Goal: Information Seeking & Learning: Learn about a topic

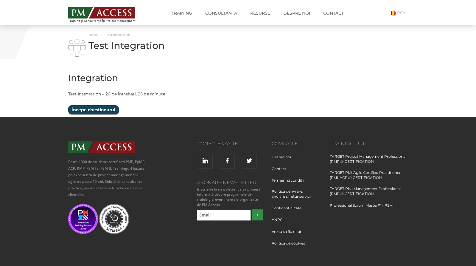
click at [88, 111] on input "Începe chestionarul" at bounding box center [93, 109] width 50 height 9
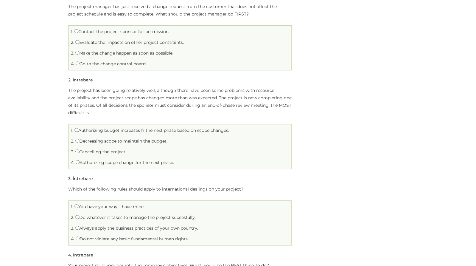
scroll to position [97, 0]
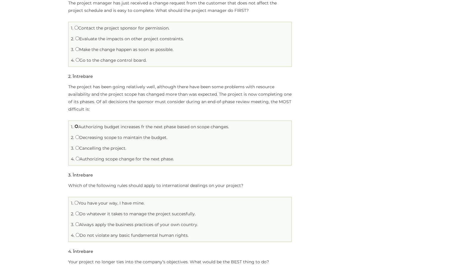
click at [76, 127] on input "Authorizing budget increases fr the next phase based on scope changes." at bounding box center [77, 126] width 4 height 4
radio input "true"
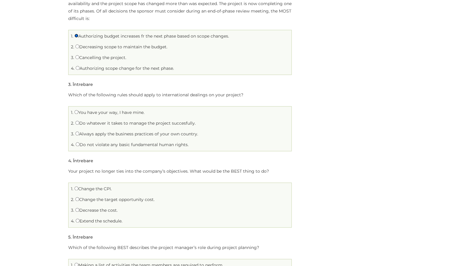
scroll to position [188, 0]
click at [77, 145] on input "Do not violate any basic fundamental human rights." at bounding box center [78, 144] width 4 height 4
radio input "true"
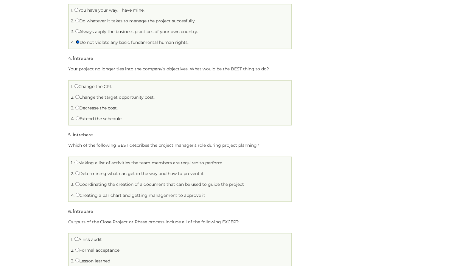
scroll to position [291, 0]
click at [77, 85] on input "Change the CPI." at bounding box center [77, 85] width 4 height 4
radio input "true"
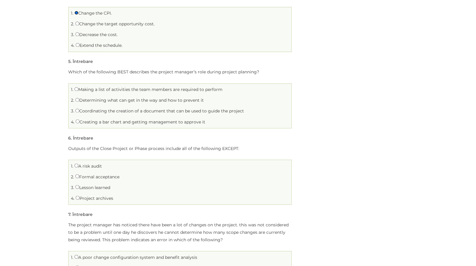
scroll to position [365, 0]
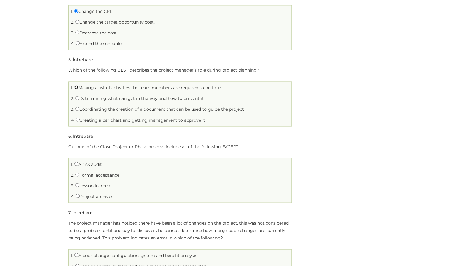
click at [77, 88] on input "Making a list of activities the team members are required to perform" at bounding box center [77, 87] width 4 height 4
radio input "true"
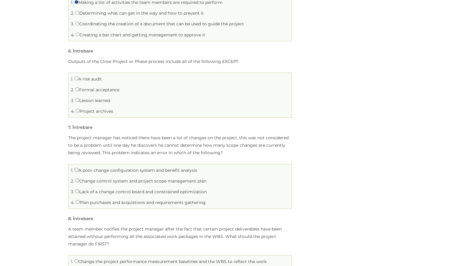
scroll to position [451, 0]
click at [76, 78] on input "A risk audit" at bounding box center [77, 78] width 4 height 4
radio input "true"
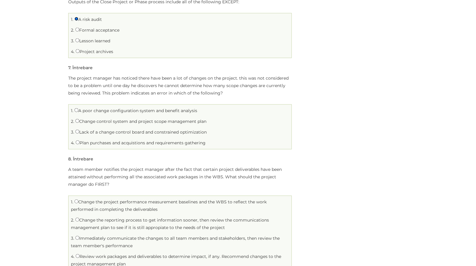
scroll to position [516, 0]
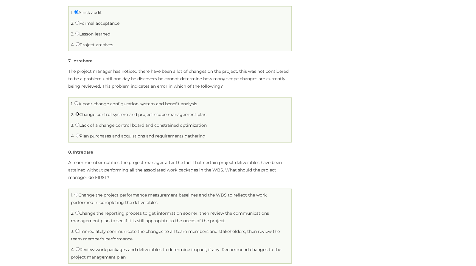
click at [77, 115] on input "Change control system and project scope management plan" at bounding box center [77, 114] width 4 height 4
radio input "true"
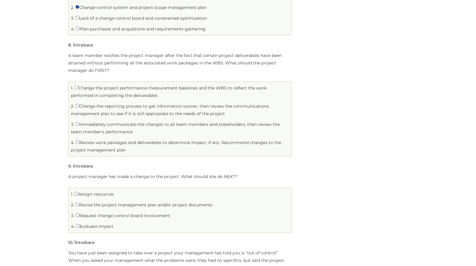
scroll to position [624, 0]
click at [77, 142] on input "Review work packages and deliverables to determine impact, if any. Recommend ch…" at bounding box center [78, 141] width 4 height 4
radio input "true"
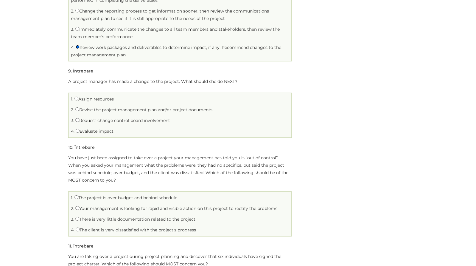
scroll to position [721, 0]
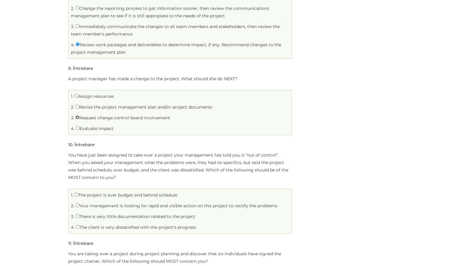
click at [77, 118] on input "Request change control board involvement" at bounding box center [77, 117] width 4 height 4
radio input "true"
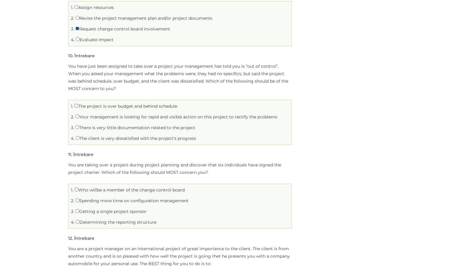
scroll to position [815, 0]
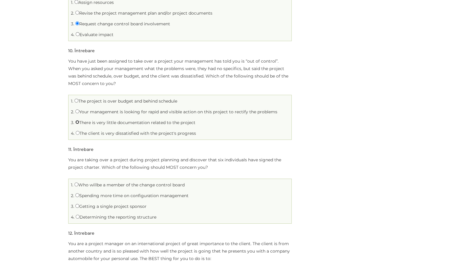
click at [78, 122] on input "There is very little documentation related to the project" at bounding box center [77, 122] width 4 height 4
radio input "true"
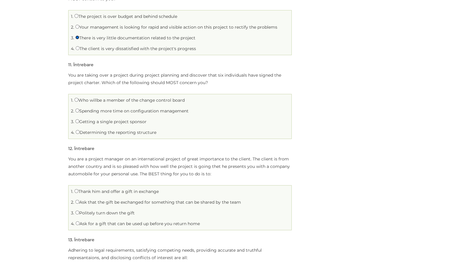
scroll to position [910, 0]
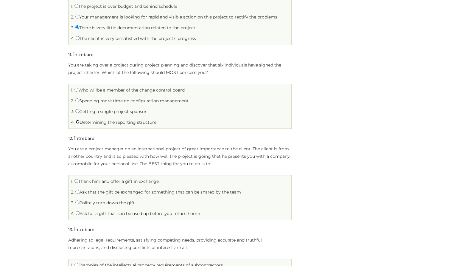
click at [78, 123] on input "Determining the reporting structure" at bounding box center [78, 122] width 4 height 4
radio input "true"
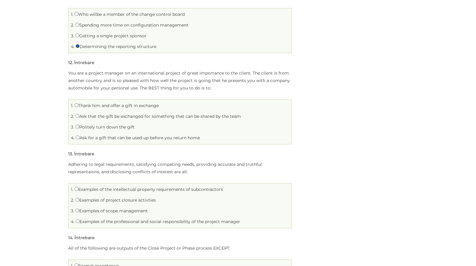
scroll to position [996, 0]
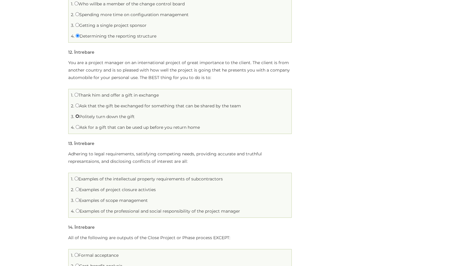
click at [77, 116] on input "Politely turn down the gift" at bounding box center [77, 116] width 4 height 4
radio input "true"
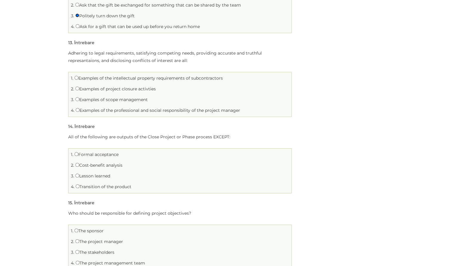
scroll to position [1101, 0]
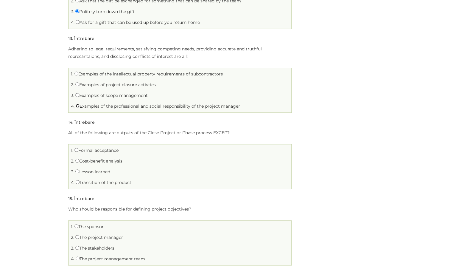
click at [77, 106] on input "Examples of the professional and social responsibility of the project manager" at bounding box center [78, 106] width 4 height 4
radio input "true"
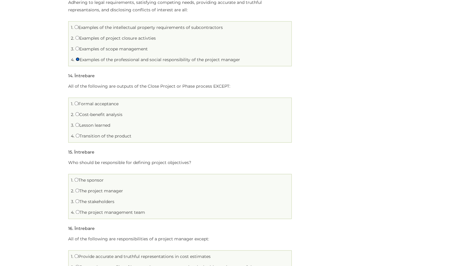
scroll to position [1187, 0]
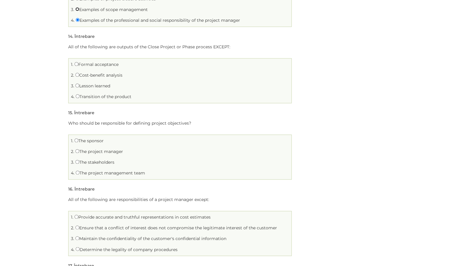
click at [77, 10] on input "Examples of scope management" at bounding box center [77, 9] width 4 height 4
radio input "true"
click at [78, 21] on input "Examples of the professional and social responsibility of the project manager" at bounding box center [78, 20] width 4 height 4
radio input "true"
click at [77, 96] on input "Transition of the product" at bounding box center [78, 96] width 4 height 4
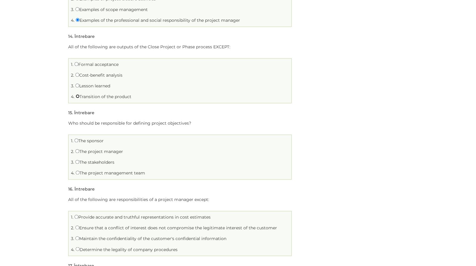
radio input "true"
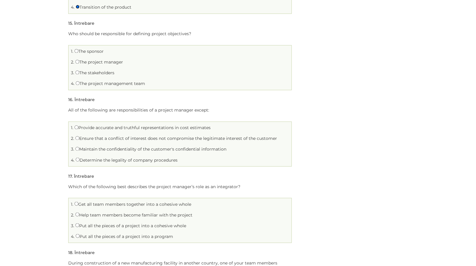
scroll to position [1277, 0]
click at [78, 73] on input "The stakeholders" at bounding box center [77, 72] width 4 height 4
radio input "true"
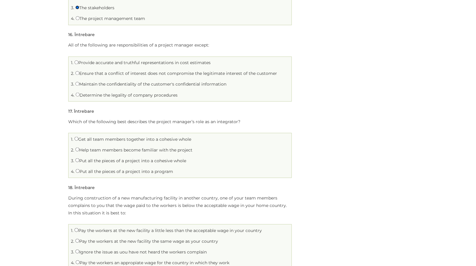
scroll to position [1343, 0]
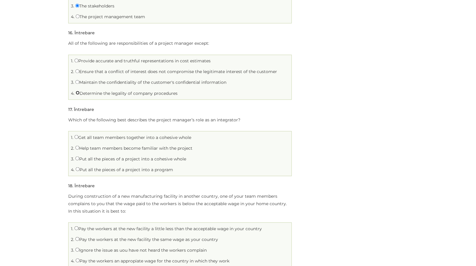
click at [78, 93] on input "Determine the legality of company procedures" at bounding box center [78, 93] width 4 height 4
radio input "true"
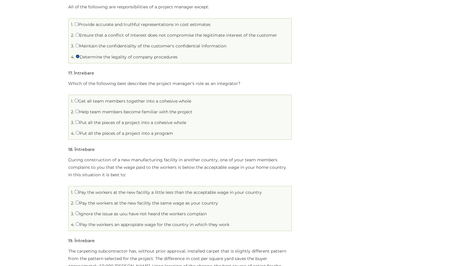
scroll to position [1398, 0]
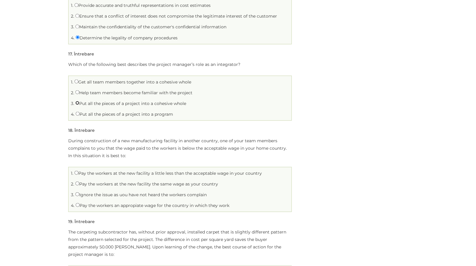
click at [77, 103] on input "Put all the pieces of a project into a cohesive whole" at bounding box center [77, 103] width 4 height 4
radio input "true"
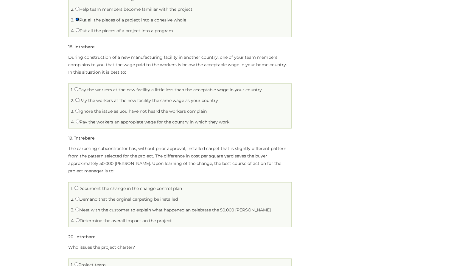
scroll to position [1482, 0]
click at [77, 111] on input "Ignore the issue as uou have not heard the workers complain" at bounding box center [77, 110] width 4 height 4
radio input "true"
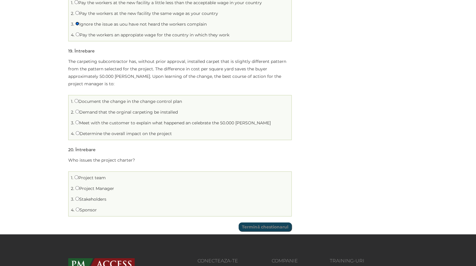
scroll to position [1570, 0]
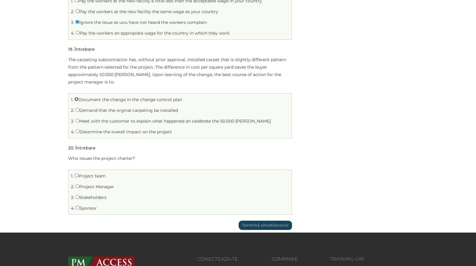
click at [77, 100] on input "Document the change in the change control plan" at bounding box center [77, 99] width 4 height 4
radio input "true"
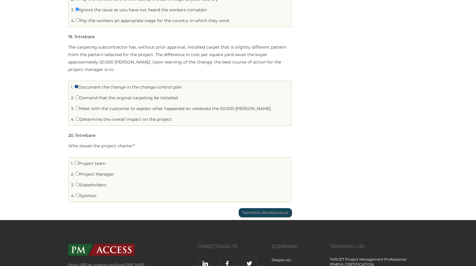
scroll to position [1587, 0]
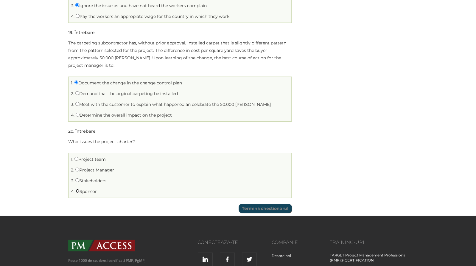
click at [78, 192] on input "Sponsor" at bounding box center [78, 191] width 4 height 4
radio input "true"
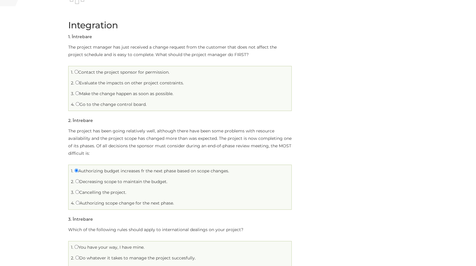
scroll to position [0, 0]
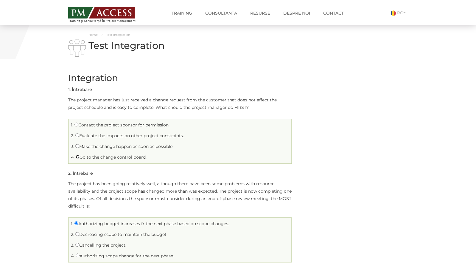
click at [77, 157] on input "Go to the change control board." at bounding box center [78, 157] width 4 height 4
radio input "true"
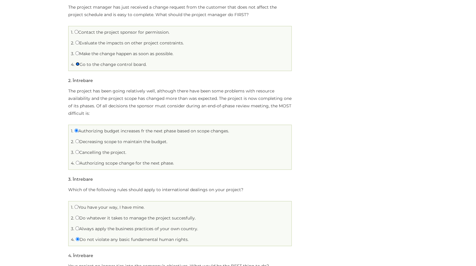
scroll to position [94, 0]
